Goal: Information Seeking & Learning: Learn about a topic

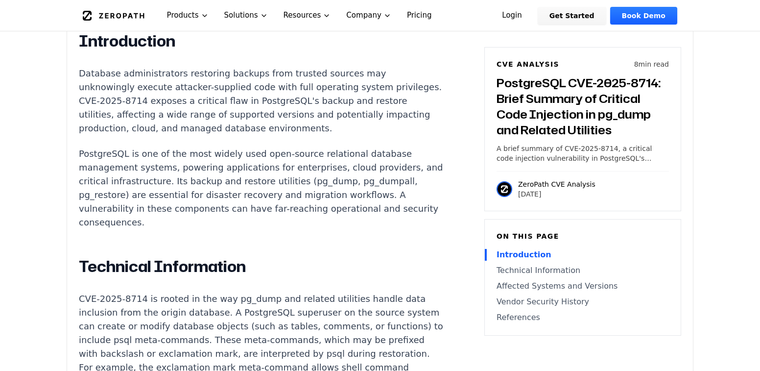
scroll to position [651, 0]
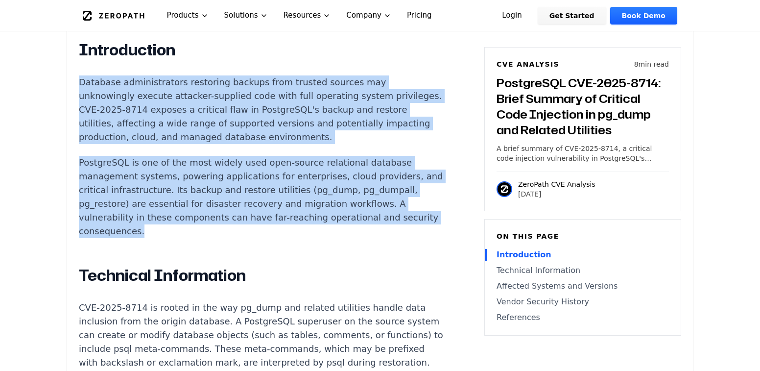
drag, startPoint x: 81, startPoint y: 47, endPoint x: 304, endPoint y: 209, distance: 275.9
copy div "Database administrators restoring backups from trusted sources may unknowingly …"
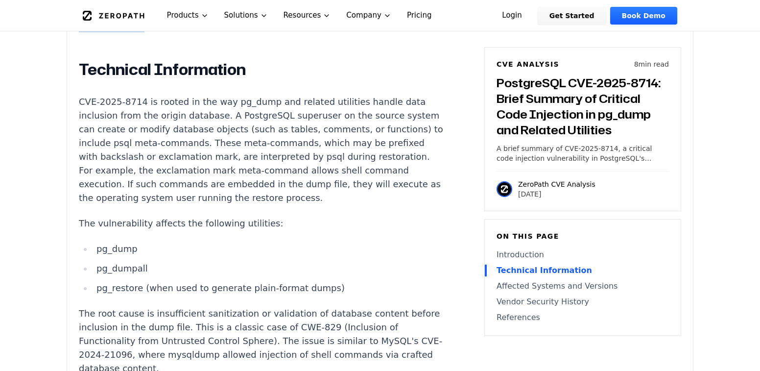
scroll to position [837, 0]
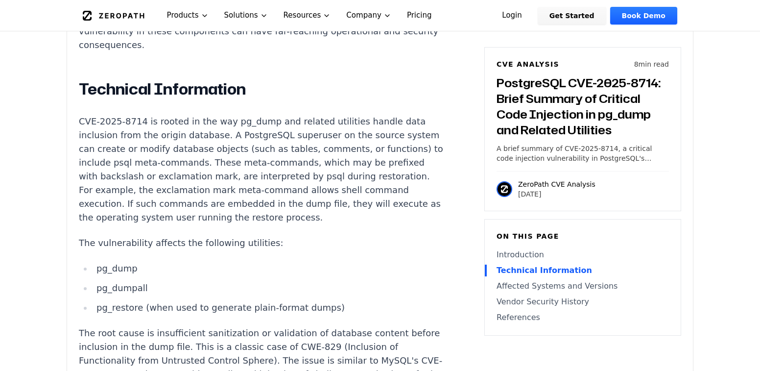
click at [72, 112] on div "Experimental AI-Generated Content This CVE analysis is an experimental publicat…" at bounding box center [380, 276] width 626 height 1611
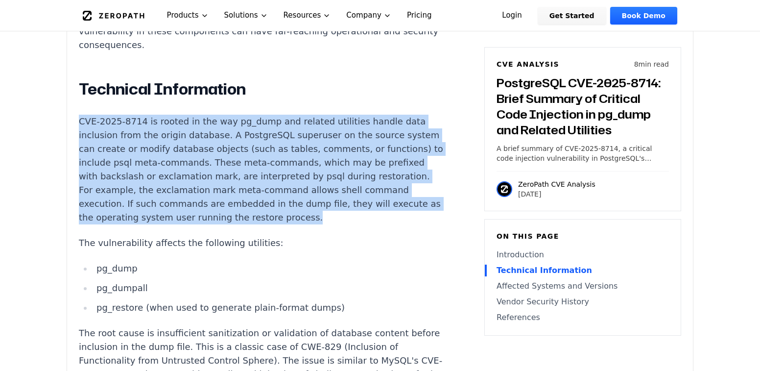
drag, startPoint x: 80, startPoint y: 97, endPoint x: 405, endPoint y: 189, distance: 337.6
copy p "CVE-2025-8714 is rooted in the way pg_dump and related utilities handle data in…"
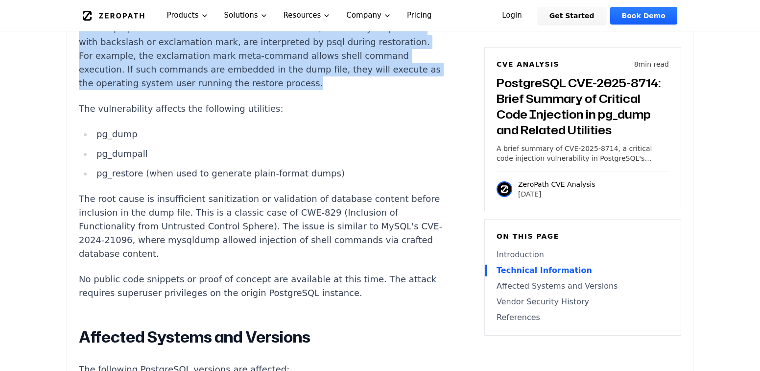
scroll to position [979, 0]
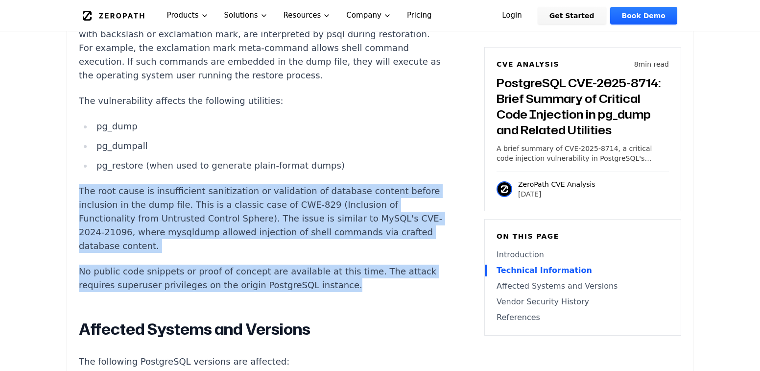
drag, startPoint x: 79, startPoint y: 165, endPoint x: 389, endPoint y: 262, distance: 324.6
click at [389, 262] on article "Introduction Database administrators restoring backups from trusted sources may…" at bounding box center [276, 307] width 394 height 1190
copy div "The root cause is insufficient sanitization or validation of database content b…"
click at [395, 256] on article "Introduction Database administrators restoring backups from trusted sources may…" at bounding box center [276, 307] width 394 height 1190
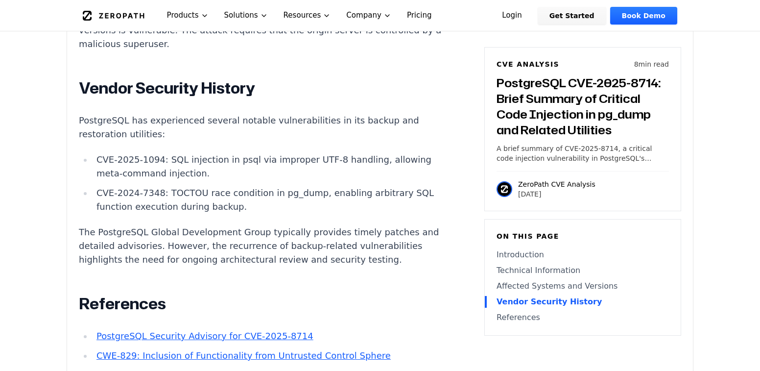
scroll to position [1446, 0]
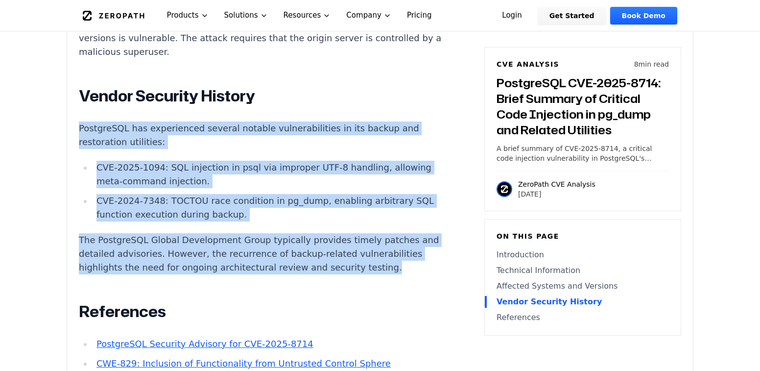
drag, startPoint x: 83, startPoint y: 111, endPoint x: 179, endPoint y: 257, distance: 174.3
copy div "PostgreSQL has experienced several notable vulnerabilities in its backup and re…"
click at [179, 257] on p "The PostgreSQL Global Development Group typically provides timely patches and d…" at bounding box center [261, 253] width 364 height 41
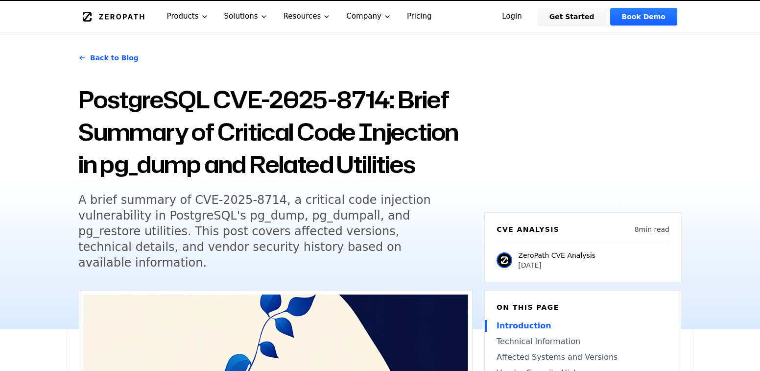
scroll to position [0, 0]
